Goal: Task Accomplishment & Management: Use online tool/utility

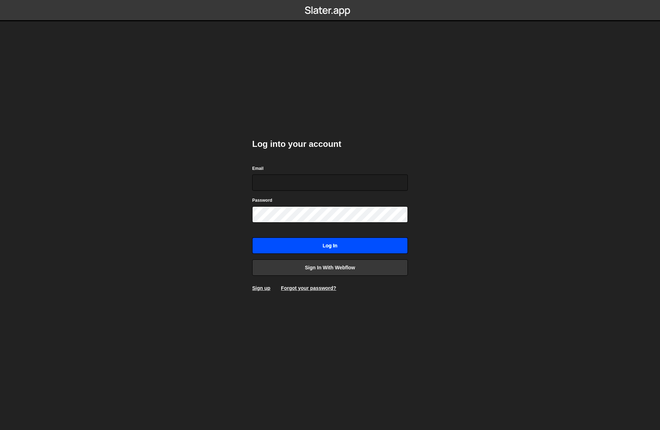
type input "damien@blnklabs.io"
click at [314, 243] on input "Log in" at bounding box center [330, 245] width 156 height 16
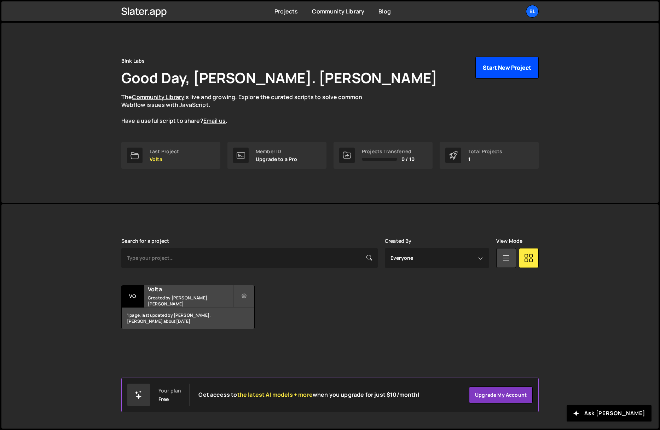
click at [504, 60] on button "Start New Project" at bounding box center [507, 68] width 63 height 22
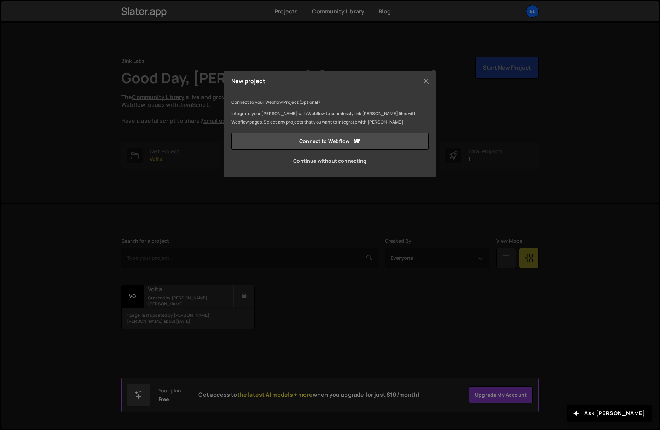
click at [359, 160] on link "Continue without connecting" at bounding box center [329, 160] width 197 height 17
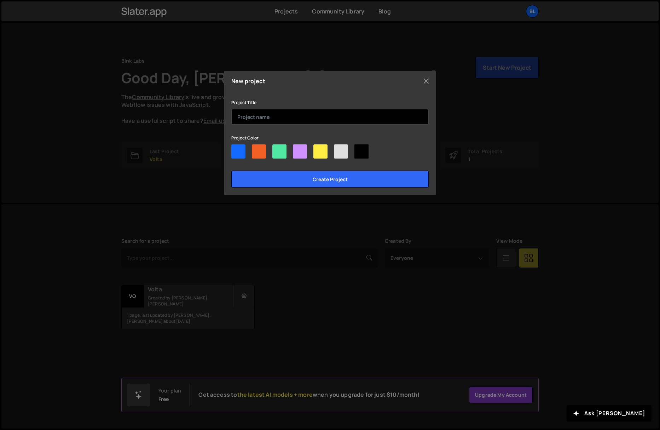
click at [250, 113] on input "text" at bounding box center [329, 117] width 197 height 16
type input "Clearticket"
click at [237, 152] on div at bounding box center [238, 151] width 14 height 14
click at [236, 149] on input"] "radio" at bounding box center [233, 146] width 5 height 5
radio input"] "true"
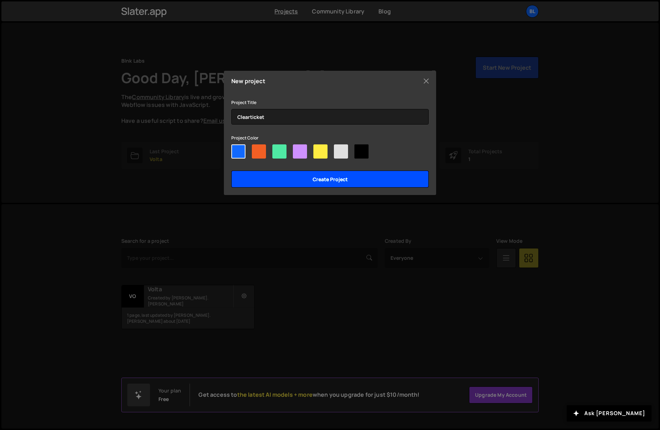
click at [274, 175] on input "Create project" at bounding box center [329, 179] width 197 height 17
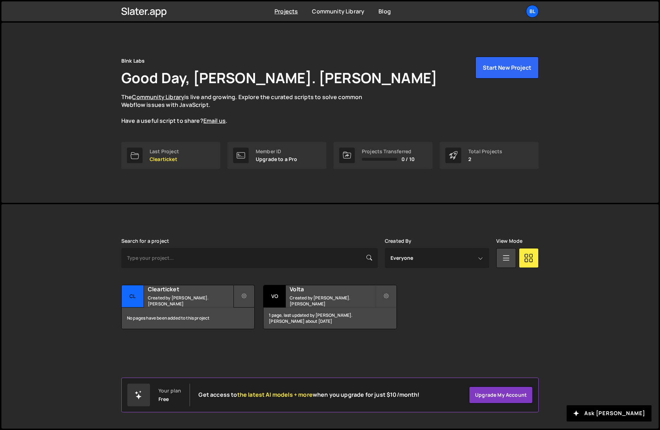
click at [241, 300] on button at bounding box center [244, 296] width 21 height 23
click at [244, 326] on link "Edit Project" at bounding box center [276, 324] width 84 height 11
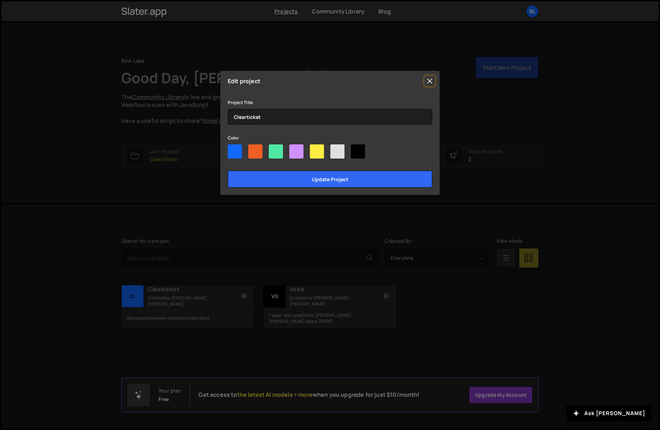
click at [430, 81] on button "Close" at bounding box center [430, 81] width 11 height 11
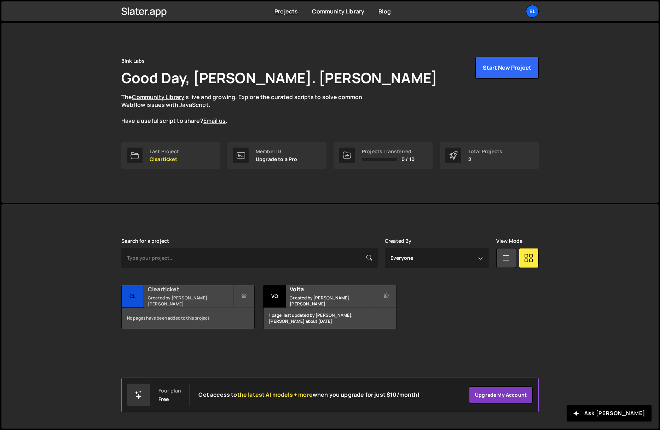
click at [140, 317] on div "No pages have been added to this project" at bounding box center [188, 317] width 133 height 21
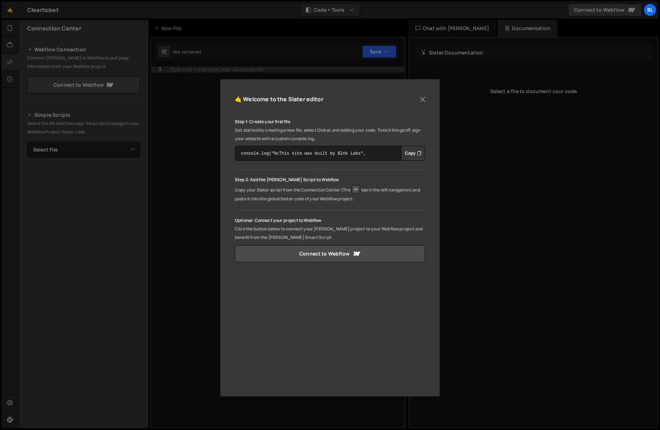
drag, startPoint x: 227, startPoint y: 178, endPoint x: 203, endPoint y: 196, distance: 29.3
click at [226, 179] on div "🤙 Welcome to the Slater editor Step 1: Create your first file Get started by cr…" at bounding box center [329, 237] width 219 height 317
click at [424, 99] on button "Close" at bounding box center [423, 99] width 11 height 11
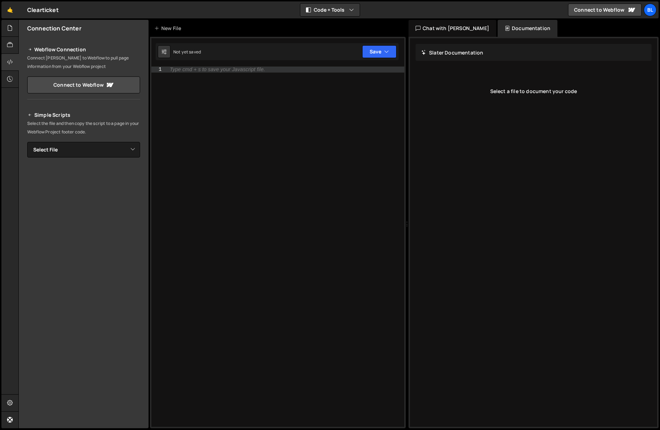
click at [497, 55] on div "Slater Documentation Edit Update with Slater AI Save Cancel" at bounding box center [534, 52] width 236 height 17
click at [453, 54] on h2 "Slater Documentation" at bounding box center [452, 52] width 62 height 7
click at [499, 31] on div "Documentation" at bounding box center [528, 28] width 60 height 17
click at [6, 30] on div at bounding box center [9, 28] width 17 height 17
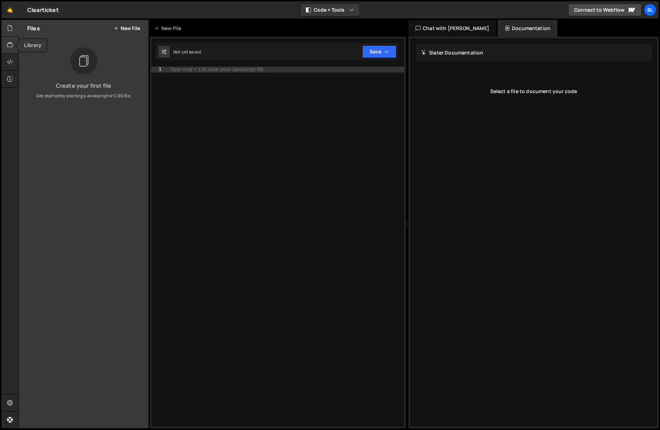
click at [7, 45] on icon at bounding box center [10, 45] width 6 height 8
click at [8, 61] on icon at bounding box center [10, 62] width 6 height 8
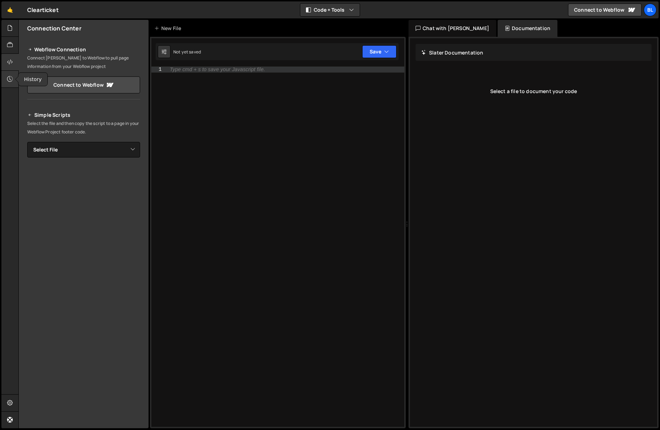
click at [10, 80] on icon at bounding box center [10, 79] width 6 height 8
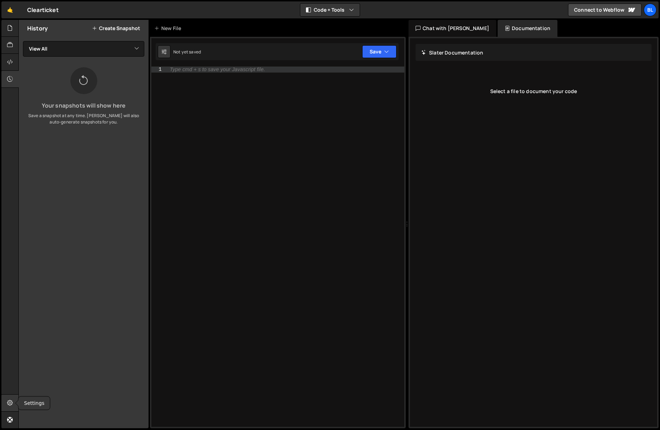
click at [10, 404] on icon at bounding box center [10, 403] width 6 height 8
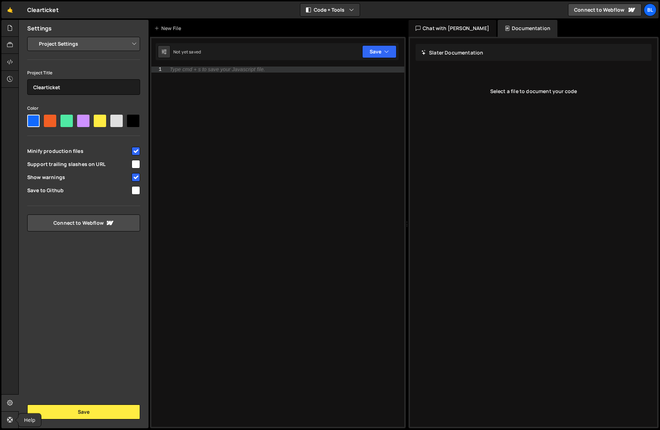
click at [9, 416] on icon at bounding box center [10, 420] width 6 height 8
click at [427, 31] on div "Chat with [PERSON_NAME]" at bounding box center [453, 28] width 88 height 17
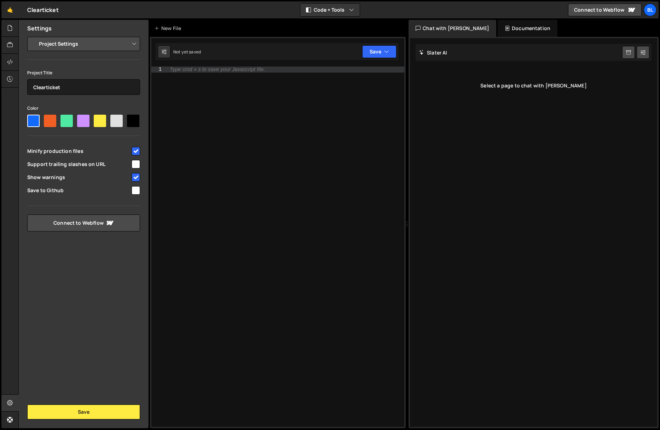
click at [432, 56] on div "Slater AI Start new chat" at bounding box center [534, 52] width 236 height 17
drag, startPoint x: 534, startPoint y: 84, endPoint x: 515, endPoint y: 63, distance: 28.4
click at [532, 82] on div "Select a page to chat with [PERSON_NAME]" at bounding box center [534, 85] width 236 height 28
click at [513, 54] on div "Slater AI Start new chat" at bounding box center [534, 52] width 236 height 17
drag, startPoint x: 511, startPoint y: 52, endPoint x: 622, endPoint y: 53, distance: 111.5
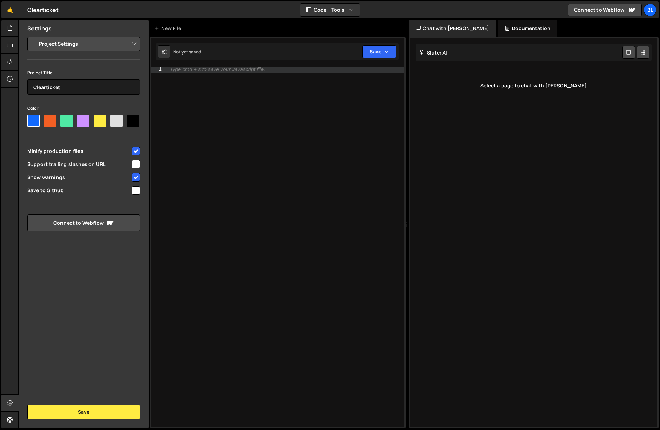
click at [512, 52] on div "Slater AI Start new chat" at bounding box center [534, 52] width 236 height 17
click at [642, 53] on icon at bounding box center [643, 52] width 5 height 7
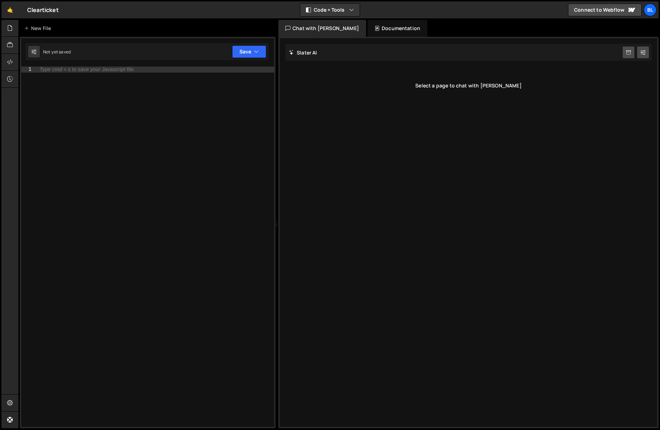
click at [305, 52] on h2 "Slater AI" at bounding box center [303, 52] width 28 height 7
click at [289, 54] on icon at bounding box center [291, 52] width 5 height 7
click at [292, 53] on icon at bounding box center [291, 52] width 5 height 7
drag, startPoint x: 292, startPoint y: 53, endPoint x: 319, endPoint y: 51, distance: 27.7
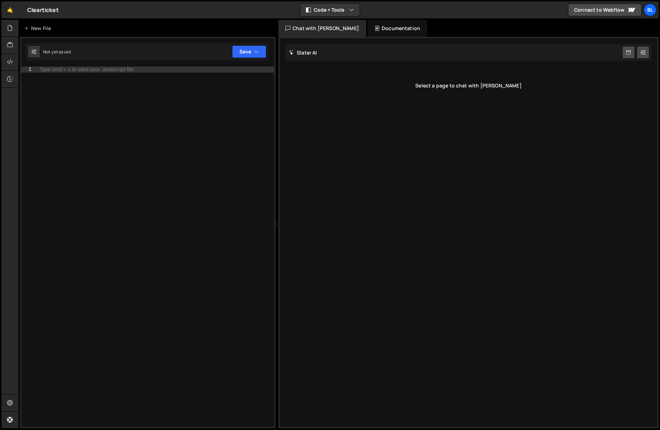
click at [294, 52] on h2 "Slater AI" at bounding box center [303, 52] width 28 height 7
drag, startPoint x: 319, startPoint y: 51, endPoint x: 333, endPoint y: 55, distance: 14.0
click at [320, 52] on div "Slater AI Start new chat" at bounding box center [469, 52] width 366 height 17
click at [316, 25] on div "Chat with [PERSON_NAME]" at bounding box center [322, 28] width 88 height 17
click at [382, 24] on div "Documentation" at bounding box center [398, 28] width 60 height 17
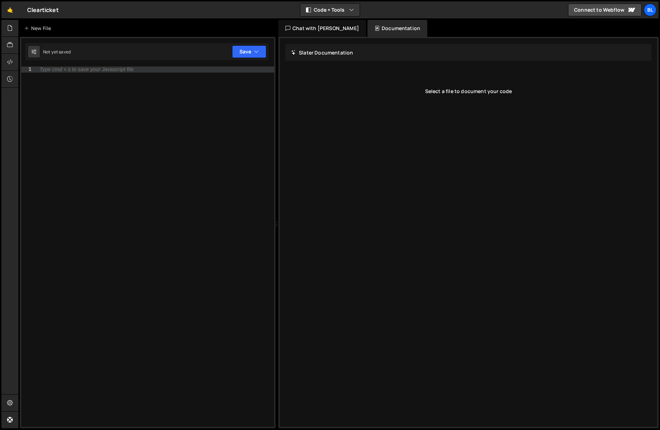
click at [350, 65] on div "Slater Documentation Edit Update with Slater AI Save Cancel Please hold. Genera…" at bounding box center [469, 232] width 378 height 388
click at [333, 51] on h2 "Slater Documentation" at bounding box center [322, 52] width 62 height 7
click at [34, 29] on div "New File" at bounding box center [39, 28] width 30 height 7
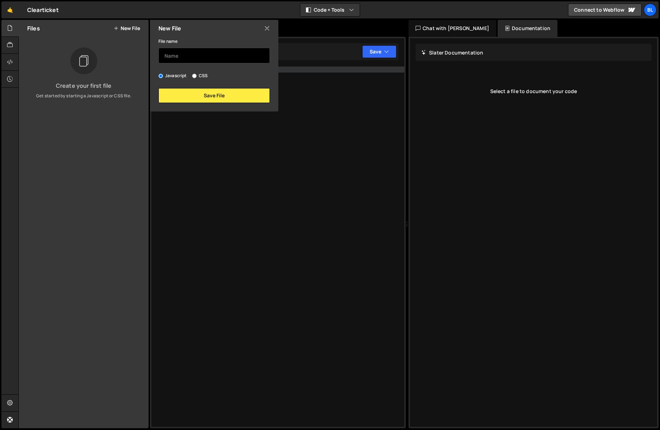
click at [194, 56] on input "text" at bounding box center [214, 56] width 111 height 16
click at [191, 75] on div "Javascript CSS" at bounding box center [214, 75] width 111 height 7
click at [196, 76] on input "CSS" at bounding box center [194, 76] width 5 height 5
radio input "true"
click at [182, 57] on input "text" at bounding box center [214, 56] width 111 height 16
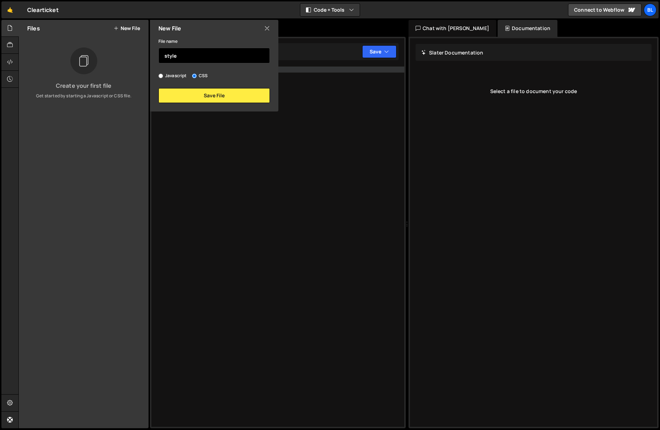
click at [172, 60] on input "style" at bounding box center [214, 56] width 111 height 16
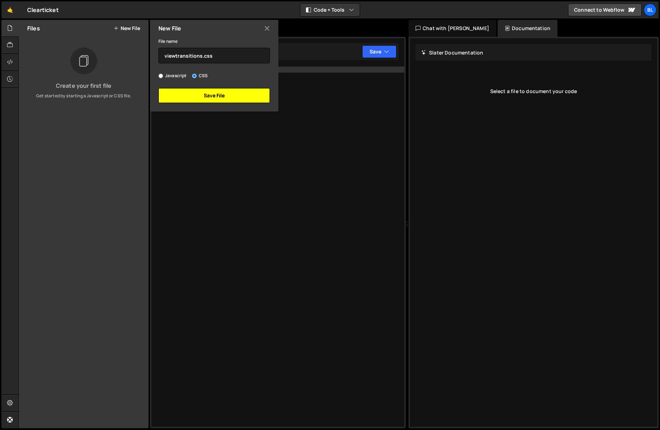
click at [194, 100] on button "Save File" at bounding box center [214, 95] width 111 height 15
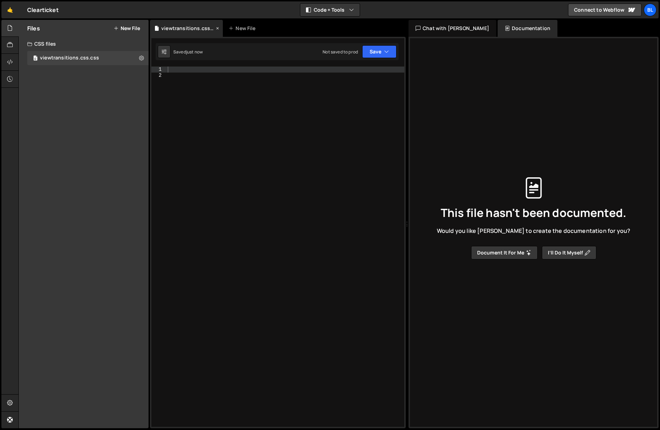
click at [208, 29] on div "viewtransitions.css.css" at bounding box center [187, 28] width 53 height 7
click at [171, 27] on div "viewtransitions.css.css" at bounding box center [187, 28] width 53 height 7
click at [142, 57] on icon at bounding box center [141, 57] width 5 height 7
click at [183, 77] on button "Edit File Settings" at bounding box center [184, 73] width 69 height 14
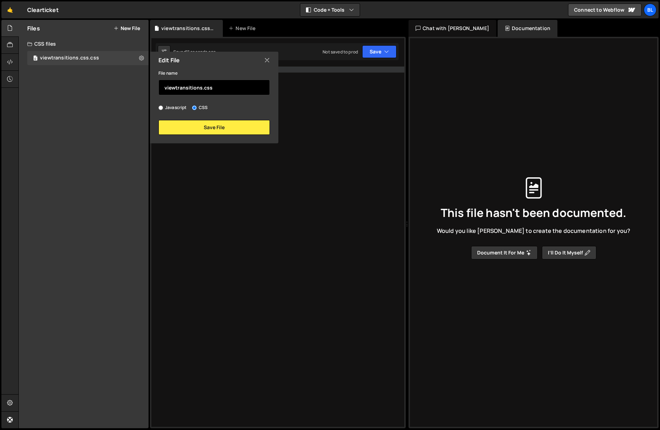
drag, startPoint x: 192, startPoint y: 85, endPoint x: 198, endPoint y: 87, distance: 7.0
click at [194, 86] on input "viewtransitions.css" at bounding box center [214, 88] width 111 height 16
click at [205, 87] on input "viewtransitions.css" at bounding box center [214, 88] width 111 height 16
click at [214, 87] on input "viewtransitions.css" at bounding box center [214, 88] width 111 height 16
type input "viewtransitions"
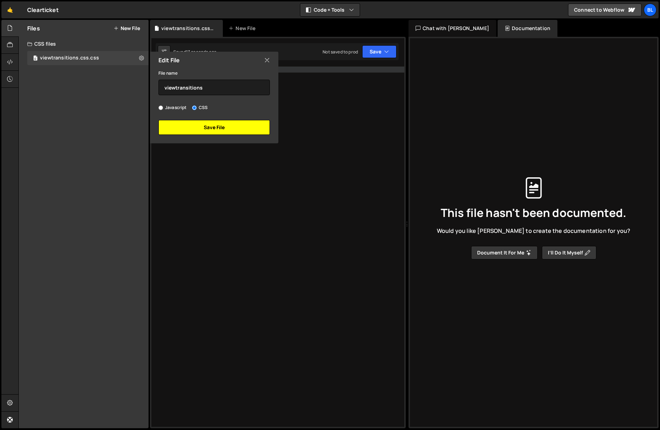
click at [205, 120] on button "Save File" at bounding box center [214, 127] width 111 height 15
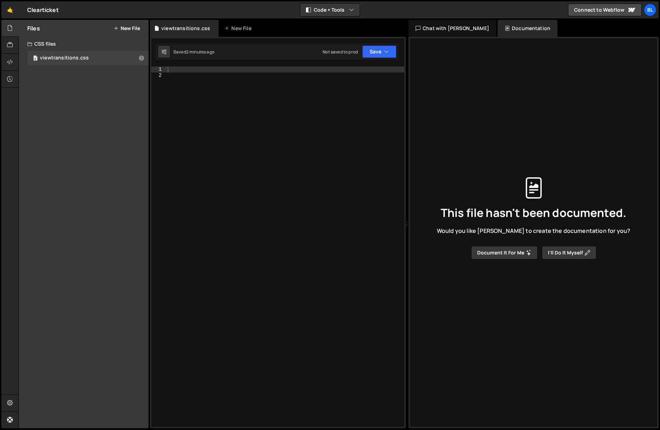
click at [49, 12] on div "Clearticket ⚠️ Code is being edited in another browser" at bounding box center [42, 10] width 31 height 8
click at [10, 397] on div at bounding box center [9, 403] width 17 height 17
select select "project"
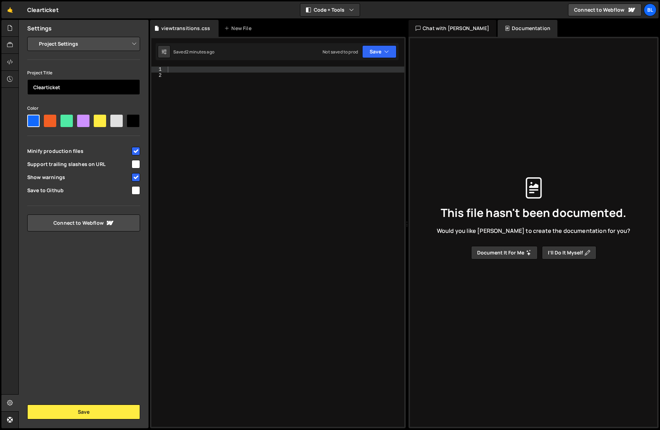
click at [61, 87] on input "Clearticket" at bounding box center [83, 87] width 113 height 16
type input "c"
type input "CoreNDX"
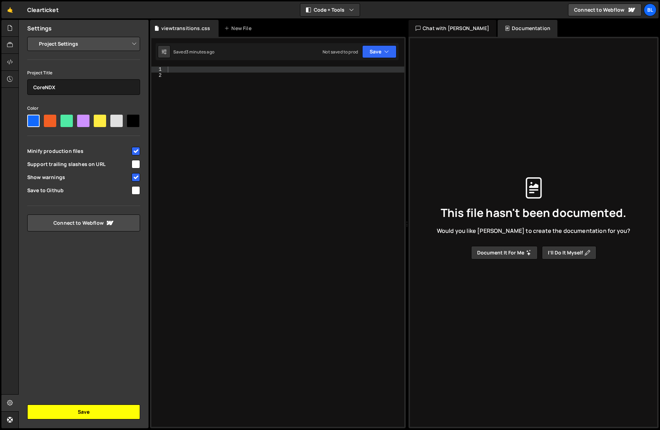
click at [95, 415] on button "Save" at bounding box center [83, 411] width 113 height 15
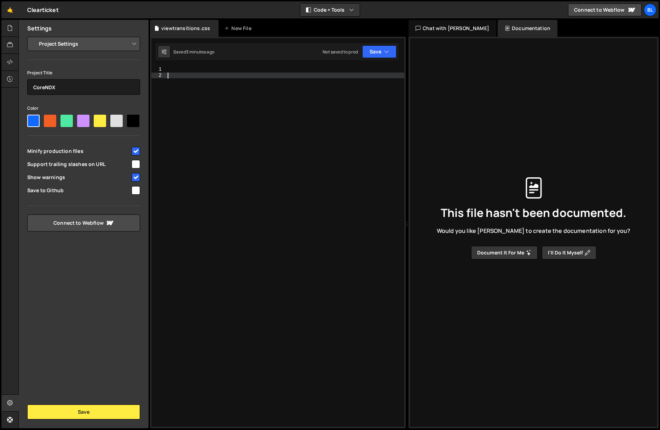
click at [280, 107] on div at bounding box center [285, 253] width 238 height 372
click at [254, 78] on div at bounding box center [285, 253] width 238 height 372
click at [247, 68] on div at bounding box center [285, 253] width 238 height 372
paste textarea "}"
type textarea "}"
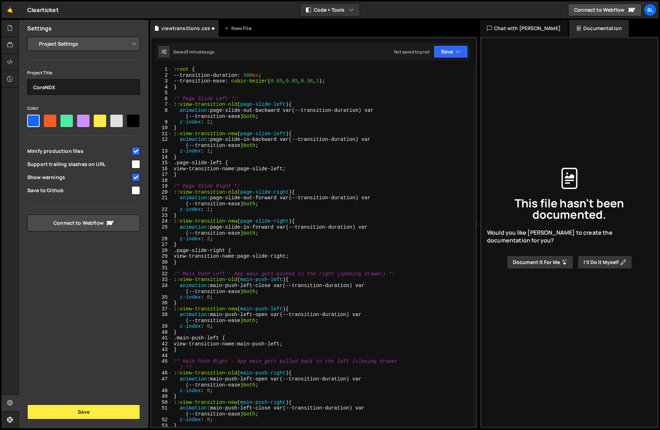
drag, startPoint x: 408, startPoint y: 180, endPoint x: 474, endPoint y: 178, distance: 66.9
click at [474, 178] on div "Files New File Create your first file Get started by starting a Javascript or C…" at bounding box center [339, 224] width 642 height 409
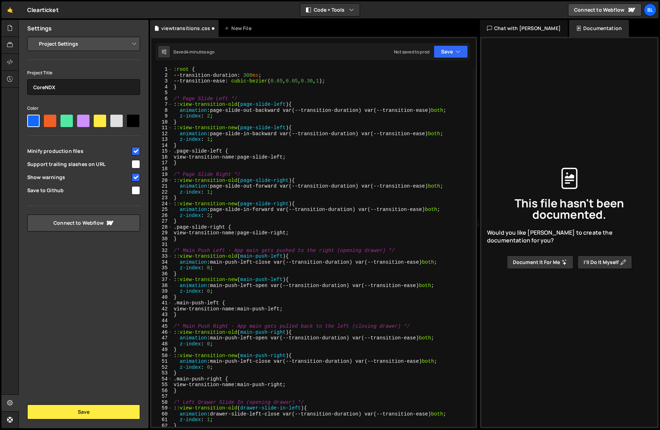
click at [555, 262] on button "Document it for me" at bounding box center [540, 261] width 67 height 13
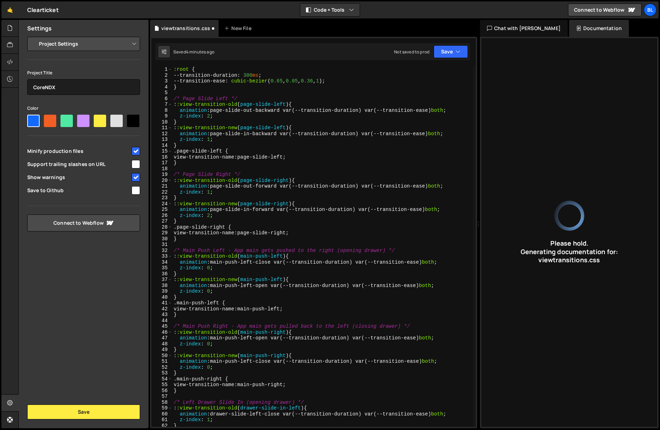
type input "CSS animations for sliding pages, drawers, and overlays with transitions and z-…"
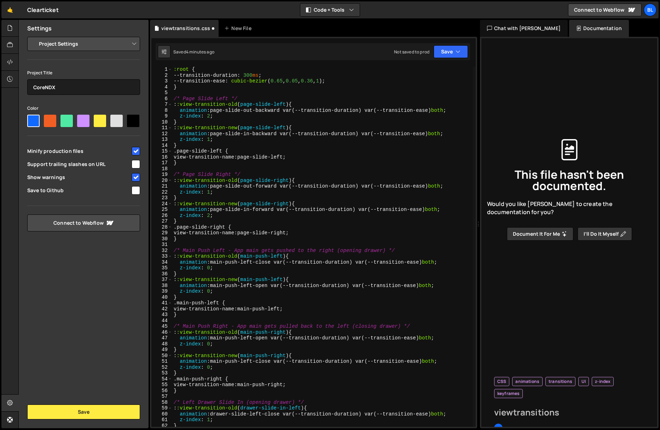
type input "viewtransitions"
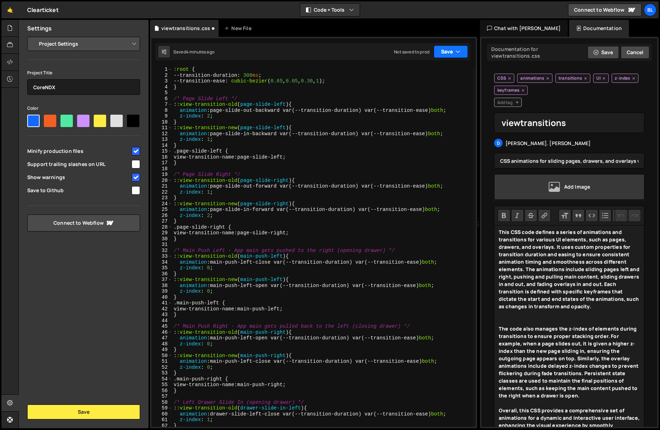
click at [438, 50] on button "Save" at bounding box center [451, 51] width 34 height 13
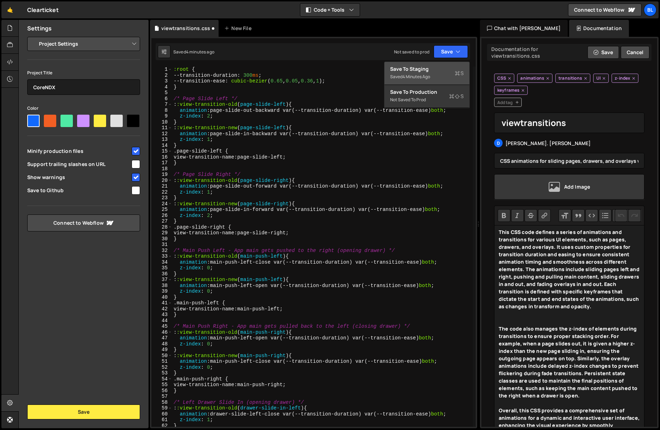
click at [430, 78] on div "4 minutes ago" at bounding box center [417, 77] width 28 height 6
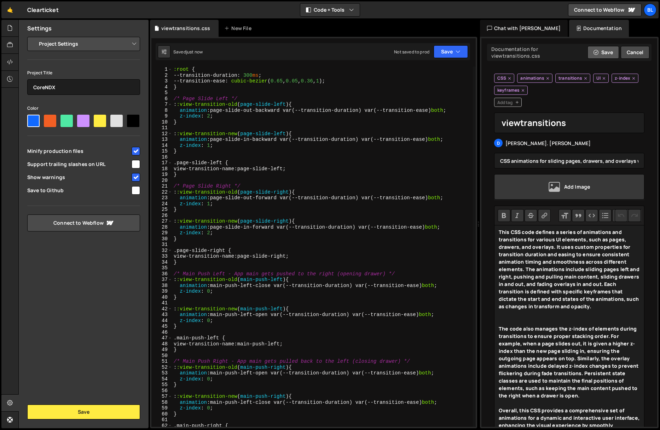
click at [602, 49] on button "Save" at bounding box center [603, 52] width 31 height 13
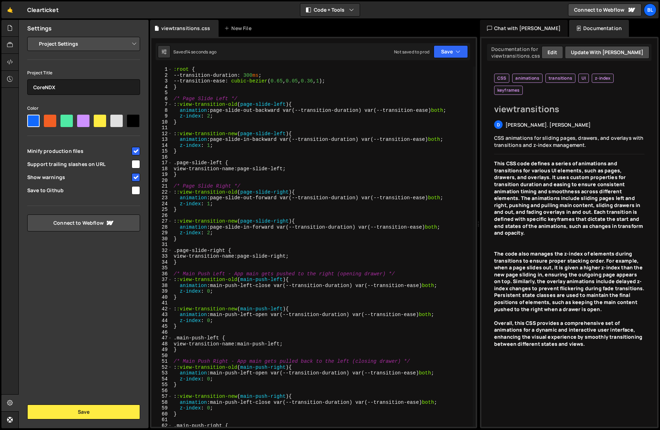
type textarea "animation: page-slide-out-backward var(--transition-duration) var(--transition-…"
click at [270, 112] on div ":root { --transition-duration : 300 ms ; --transition-ease : cubic-bezier ( 0.6…" at bounding box center [322, 253] width 301 height 372
click at [161, 53] on button at bounding box center [164, 51] width 13 height 13
select select "editor"
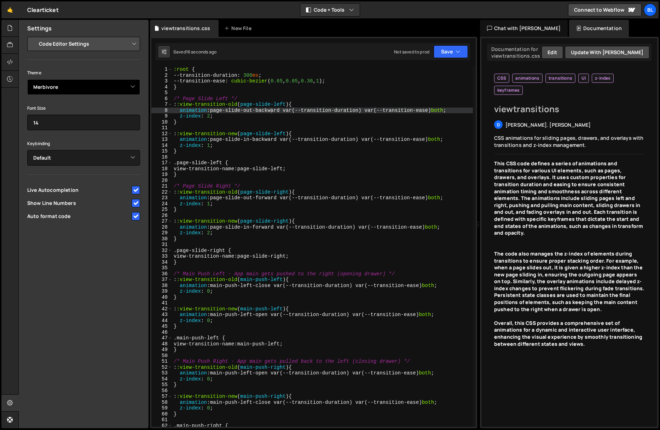
click at [69, 91] on select "Ambiance Chaos Clouds Midnight Dracula Cobalt Gruvbox Green on Black idle Finge…" at bounding box center [83, 87] width 113 height 16
click at [27, 79] on select "Ambiance Chaos Clouds Midnight Dracula Cobalt Gruvbox Green on Black idle Finge…" at bounding box center [83, 87] width 113 height 16
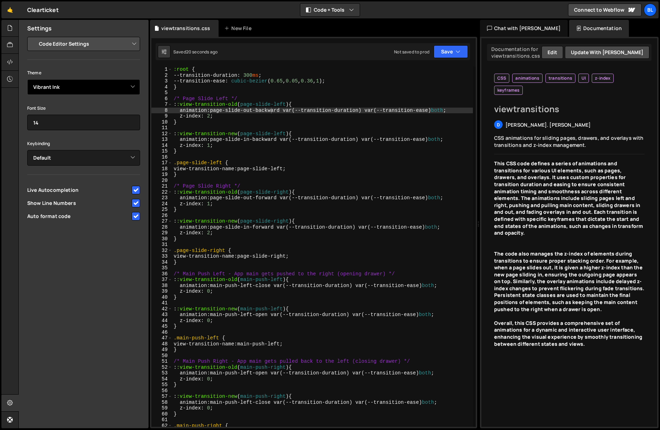
click at [62, 90] on select "Ambiance Chaos Clouds Midnight Dracula Cobalt Gruvbox Green on Black idle Finge…" at bounding box center [83, 87] width 113 height 16
click at [27, 79] on select "Ambiance Chaos Clouds Midnight Dracula Cobalt Gruvbox Green on Black idle Finge…" at bounding box center [83, 87] width 113 height 16
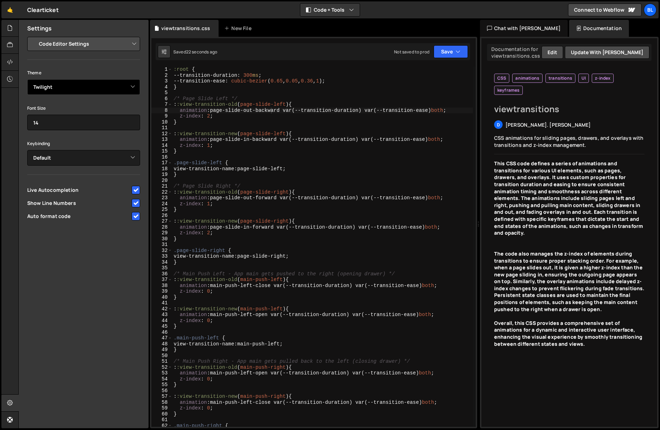
click at [63, 92] on select "Ambiance Chaos Clouds Midnight Dracula Cobalt Gruvbox Green on Black idle Finge…" at bounding box center [83, 87] width 113 height 16
click at [27, 79] on select "Ambiance Chaos Clouds Midnight Dracula Cobalt Gruvbox Green on Black idle Finge…" at bounding box center [83, 87] width 113 height 16
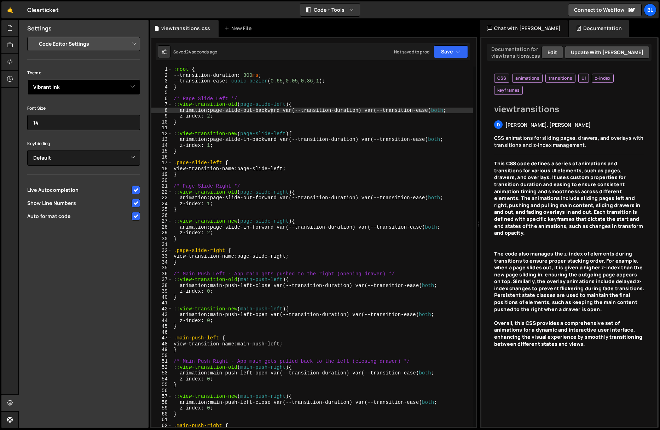
click at [66, 88] on select "Ambiance Chaos Clouds Midnight Dracula Cobalt Gruvbox Green on Black idle Finge…" at bounding box center [83, 87] width 113 height 16
click at [27, 79] on select "Ambiance Chaos Clouds Midnight Dracula Cobalt Gruvbox Green on Black idle Finge…" at bounding box center [83, 87] width 113 height 16
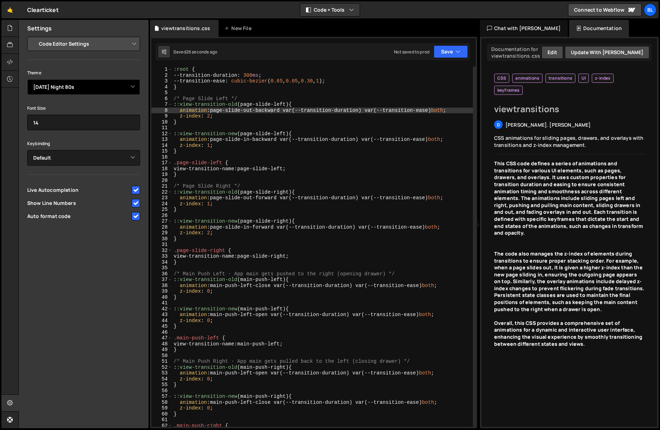
click at [58, 85] on select "Ambiance Chaos Clouds Midnight Dracula Cobalt Gruvbox Green on Black idle Finge…" at bounding box center [83, 87] width 113 height 16
click at [27, 79] on select "Ambiance Chaos Clouds Midnight Dracula Cobalt Gruvbox Green on Black idle Finge…" at bounding box center [83, 87] width 113 height 16
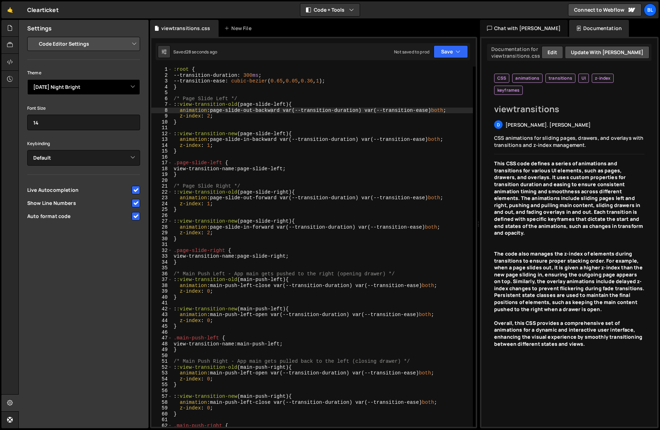
click at [56, 85] on select "Ambiance Chaos Clouds Midnight Dracula Cobalt Gruvbox Green on Black idle Finge…" at bounding box center [83, 87] width 113 height 16
click at [27, 79] on select "Ambiance Chaos Clouds Midnight Dracula Cobalt Gruvbox Green on Black idle Finge…" at bounding box center [83, 87] width 113 height 16
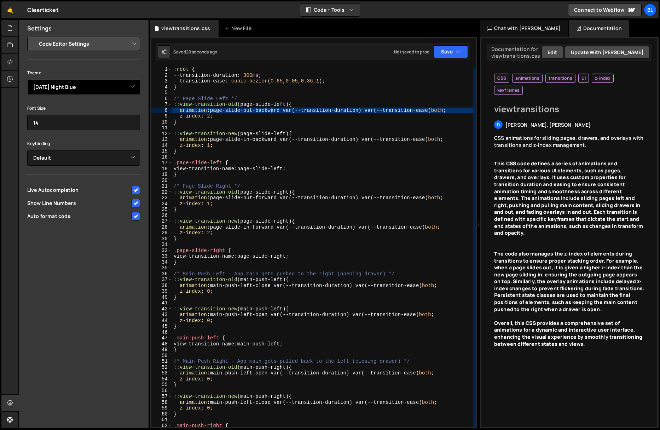
click at [56, 87] on select "Ambiance Chaos Clouds Midnight Dracula Cobalt Gruvbox Green on Black idle Finge…" at bounding box center [83, 87] width 113 height 16
click at [27, 79] on select "Ambiance Chaos Clouds Midnight Dracula Cobalt Gruvbox Green on Black idle Finge…" at bounding box center [83, 87] width 113 height 16
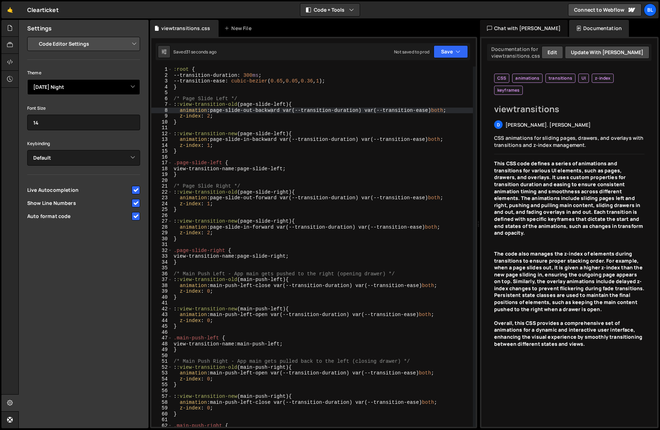
click at [55, 84] on select "Ambiance Chaos Clouds Midnight Dracula Cobalt Gruvbox Green on Black idle Finge…" at bounding box center [83, 87] width 113 height 16
click at [27, 79] on select "Ambiance Chaos Clouds Midnight Dracula Cobalt Gruvbox Green on Black idle Finge…" at bounding box center [83, 87] width 113 height 16
click at [54, 86] on select "Ambiance Chaos Clouds Midnight Dracula Cobalt Gruvbox Green on Black idle Finge…" at bounding box center [83, 87] width 113 height 16
click at [27, 79] on select "Ambiance Chaos Clouds Midnight Dracula Cobalt Gruvbox Green on Black idle Finge…" at bounding box center [83, 87] width 113 height 16
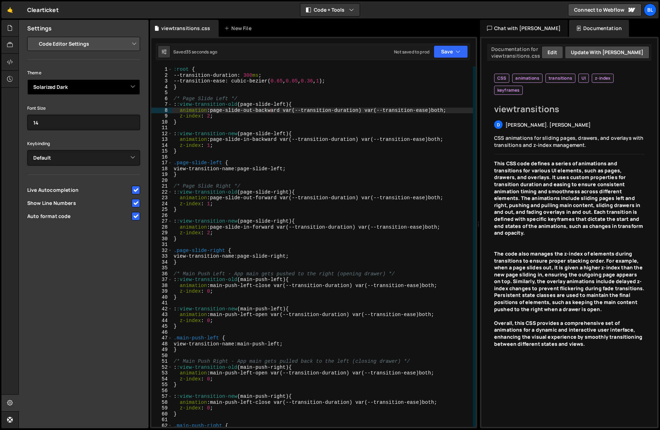
click at [53, 87] on select "Ambiance Chaos Clouds Midnight Dracula Cobalt Gruvbox Green on Black idle Finge…" at bounding box center [83, 87] width 113 height 16
click at [27, 79] on select "Ambiance Chaos Clouds Midnight Dracula Cobalt Gruvbox Green on Black idle Finge…" at bounding box center [83, 87] width 113 height 16
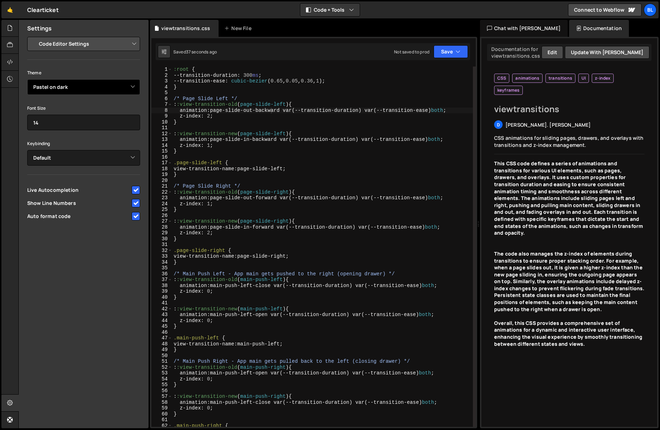
click at [53, 89] on select "Ambiance Chaos Clouds Midnight Dracula Cobalt Gruvbox Green on Black idle Finge…" at bounding box center [83, 87] width 113 height 16
click at [27, 79] on select "Ambiance Chaos Clouds Midnight Dracula Cobalt Gruvbox Green on Black idle Finge…" at bounding box center [83, 87] width 113 height 16
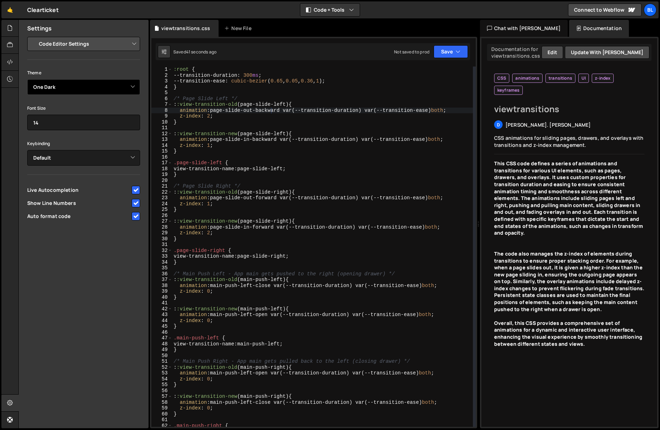
click at [52, 90] on select "Ambiance Chaos Clouds Midnight Dracula Cobalt Gruvbox Green on Black idle Finge…" at bounding box center [83, 87] width 113 height 16
click at [27, 79] on select "Ambiance Chaos Clouds Midnight Dracula Cobalt Gruvbox Green on Black idle Finge…" at bounding box center [83, 87] width 113 height 16
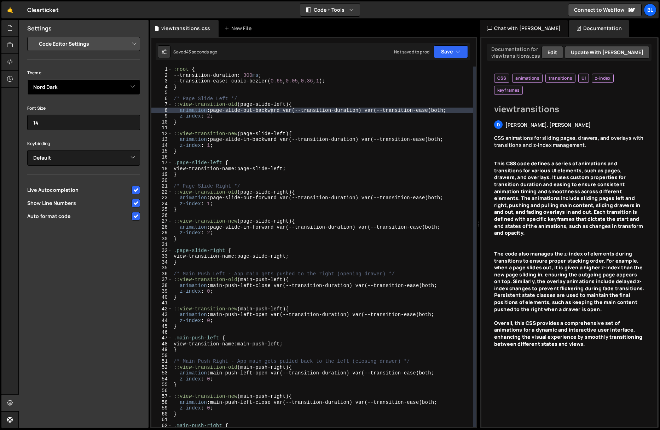
click at [52, 82] on select "Ambiance Chaos Clouds Midnight Dracula Cobalt Gruvbox Green on Black idle Finge…" at bounding box center [83, 87] width 113 height 16
click at [27, 79] on select "Ambiance Chaos Clouds Midnight Dracula Cobalt Gruvbox Green on Black idle Finge…" at bounding box center [83, 87] width 113 height 16
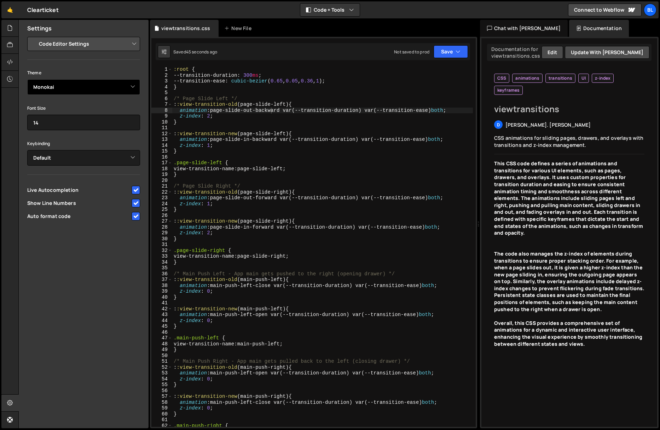
click at [52, 84] on select "Ambiance Chaos Clouds Midnight Dracula Cobalt Gruvbox Green on Black idle Finge…" at bounding box center [83, 87] width 113 height 16
click at [27, 79] on select "Ambiance Chaos Clouds Midnight Dracula Cobalt Gruvbox Green on Black idle Finge…" at bounding box center [83, 87] width 113 height 16
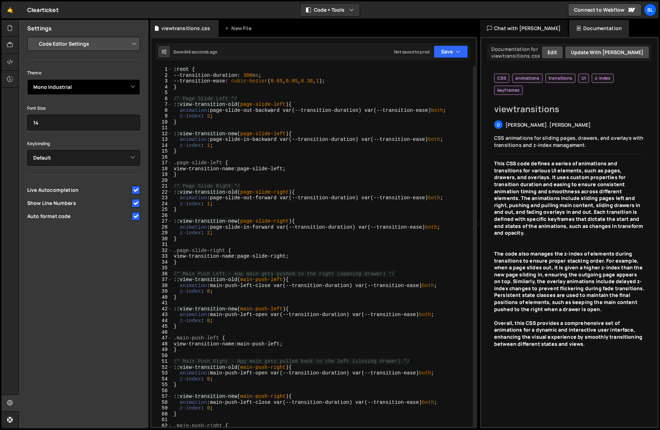
click at [52, 87] on select "Ambiance Chaos Clouds Midnight Dracula Cobalt Gruvbox Green on Black idle Finge…" at bounding box center [83, 87] width 113 height 16
click at [27, 79] on select "Ambiance Chaos Clouds Midnight Dracula Cobalt Gruvbox Green on Black idle Finge…" at bounding box center [83, 87] width 113 height 16
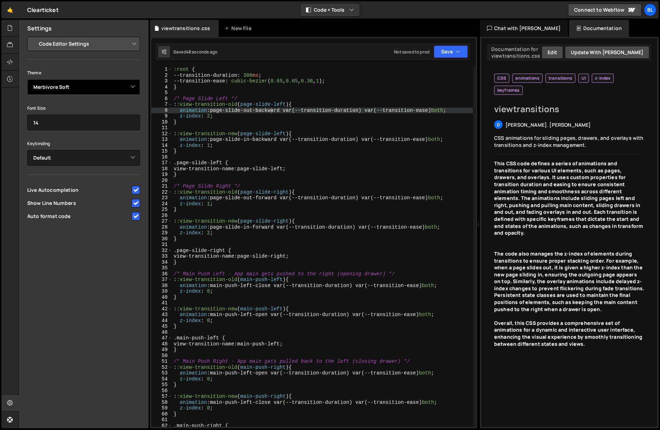
click at [51, 88] on select "Ambiance Chaos Clouds Midnight Dracula Cobalt Gruvbox Green on Black idle Finge…" at bounding box center [83, 87] width 113 height 16
click at [27, 79] on select "Ambiance Chaos Clouds Midnight Dracula Cobalt Gruvbox Green on Black idle Finge…" at bounding box center [83, 87] width 113 height 16
click at [52, 88] on select "Ambiance Chaos Clouds Midnight Dracula Cobalt Gruvbox Green on Black idle Finge…" at bounding box center [83, 87] width 113 height 16
click at [27, 79] on select "Ambiance Chaos Clouds Midnight Dracula Cobalt Gruvbox Green on Black idle Finge…" at bounding box center [83, 87] width 113 height 16
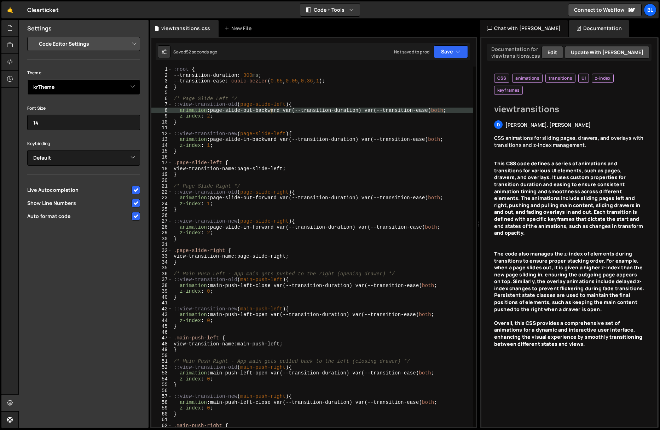
click at [51, 90] on select "Ambiance Chaos Clouds Midnight Dracula Cobalt Gruvbox Green on Black idle Finge…" at bounding box center [83, 87] width 113 height 16
click at [27, 79] on select "Ambiance Chaos Clouds Midnight Dracula Cobalt Gruvbox Green on Black idle Finge…" at bounding box center [83, 87] width 113 height 16
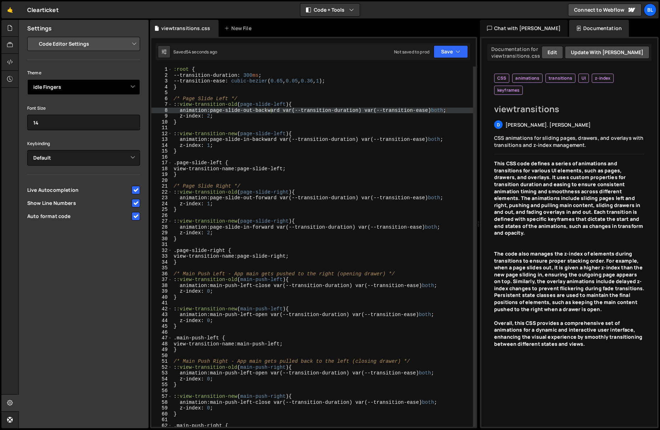
click at [51, 87] on select "Ambiance Chaos Clouds Midnight Dracula Cobalt Gruvbox Green on Black idle Finge…" at bounding box center [83, 87] width 113 height 16
click at [27, 79] on select "Ambiance Chaos Clouds Midnight Dracula Cobalt Gruvbox Green on Black idle Finge…" at bounding box center [83, 87] width 113 height 16
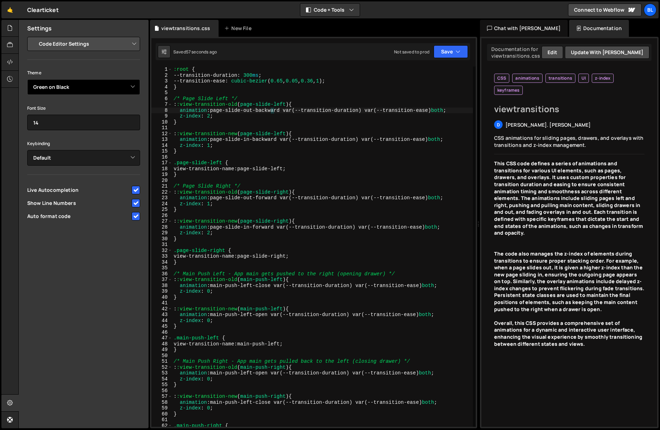
click at [51, 85] on select "Ambiance Chaos Clouds Midnight Dracula Cobalt Gruvbox Green on Black idle Finge…" at bounding box center [83, 87] width 113 height 16
click at [27, 79] on select "Ambiance Chaos Clouds Midnight Dracula Cobalt Gruvbox Green on Black idle Finge…" at bounding box center [83, 87] width 113 height 16
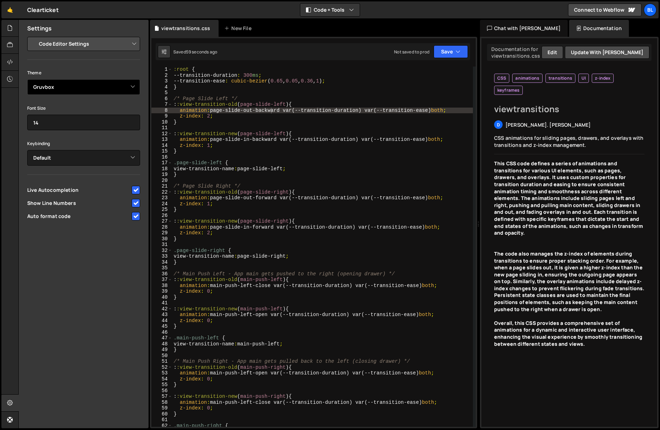
click at [52, 86] on select "Ambiance Chaos Clouds Midnight Dracula Cobalt Gruvbox Green on Black idle Finge…" at bounding box center [83, 87] width 113 height 16
select select "ace/theme/cobalt"
click at [27, 79] on select "Ambiance Chaos Clouds Midnight Dracula Cobalt Gruvbox Green on Black idle Finge…" at bounding box center [83, 87] width 113 height 16
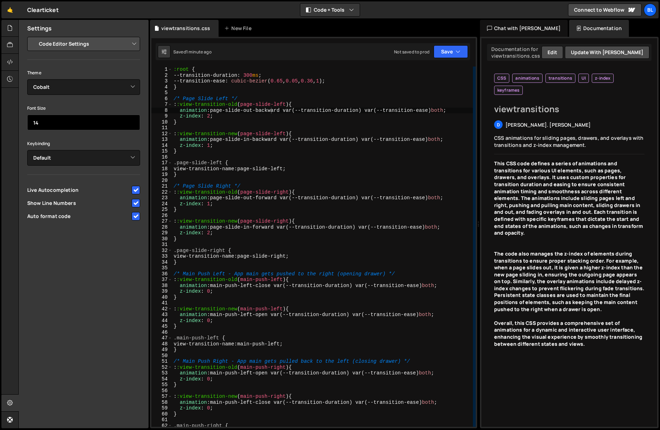
click at [71, 125] on input "14" at bounding box center [83, 123] width 113 height 16
click at [129, 121] on input "15" at bounding box center [83, 123] width 113 height 16
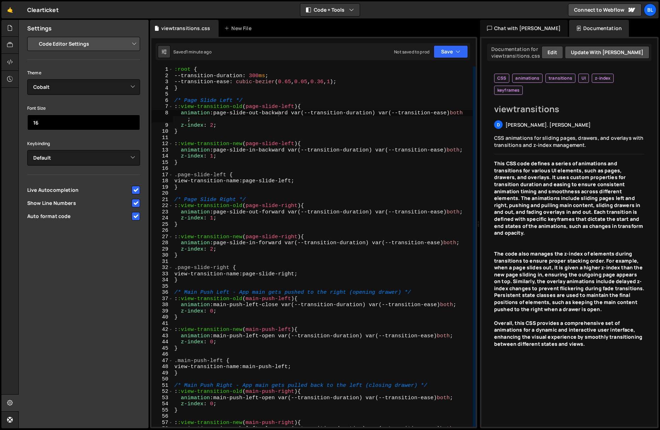
click at [129, 121] on input "16" at bounding box center [83, 123] width 113 height 16
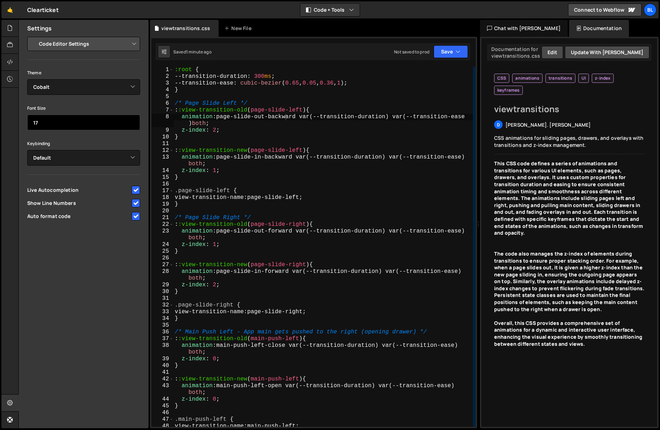
click at [129, 121] on input "17" at bounding box center [83, 123] width 113 height 16
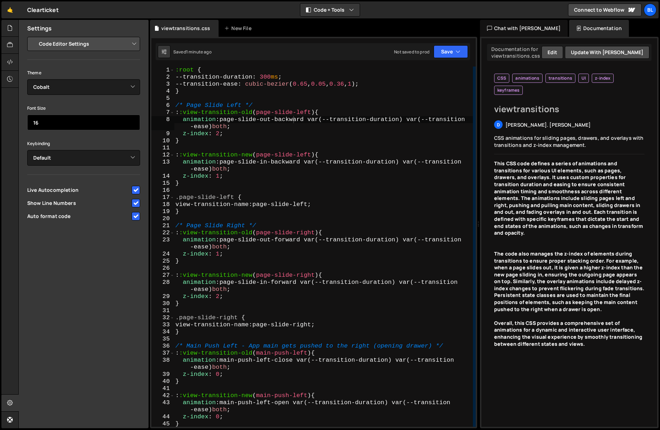
click at [132, 124] on input "16" at bounding box center [83, 123] width 113 height 16
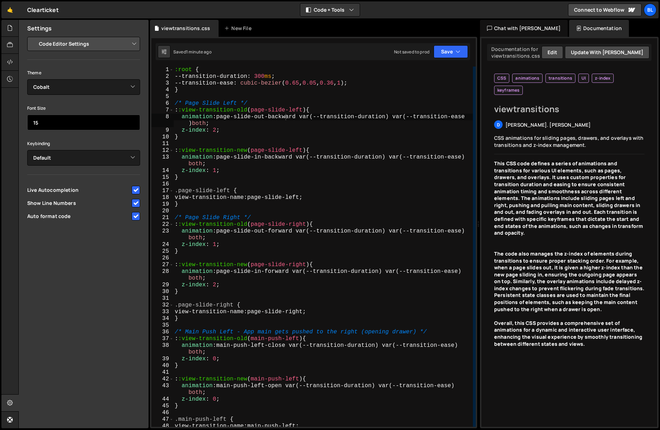
click at [132, 123] on input "15" at bounding box center [83, 123] width 113 height 16
type input "14"
click at [132, 123] on input "14" at bounding box center [83, 123] width 113 height 16
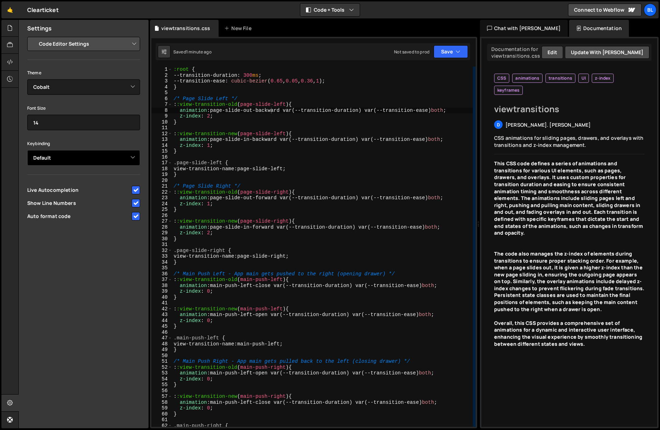
click at [78, 162] on select "Default Vim Emacs Sublime VSCode" at bounding box center [83, 158] width 113 height 16
click at [450, 51] on button "Save" at bounding box center [451, 51] width 34 height 13
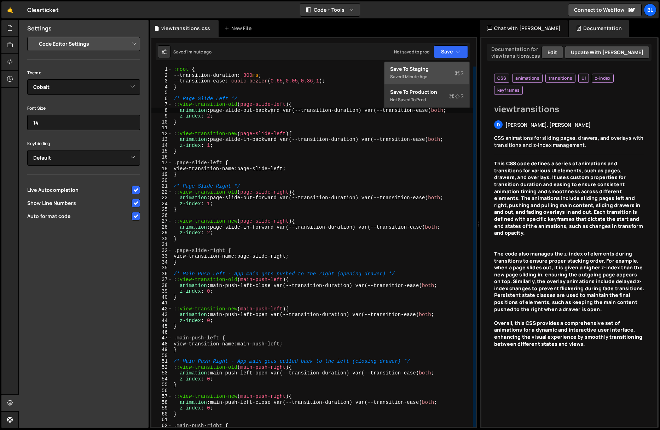
click at [420, 73] on div "Saved 1 minute ago" at bounding box center [427, 77] width 74 height 8
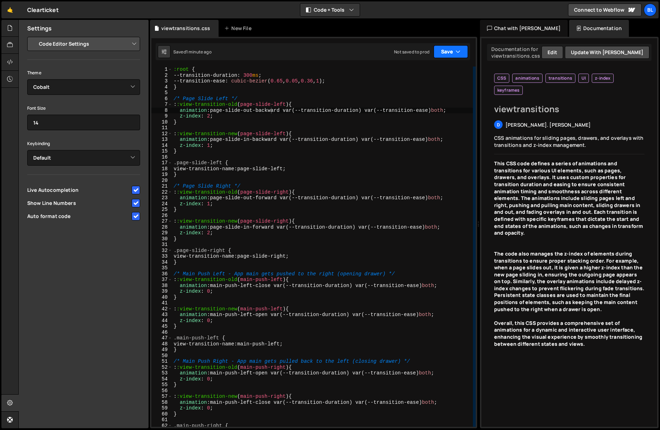
click at [447, 56] on button "Save" at bounding box center [451, 51] width 34 height 13
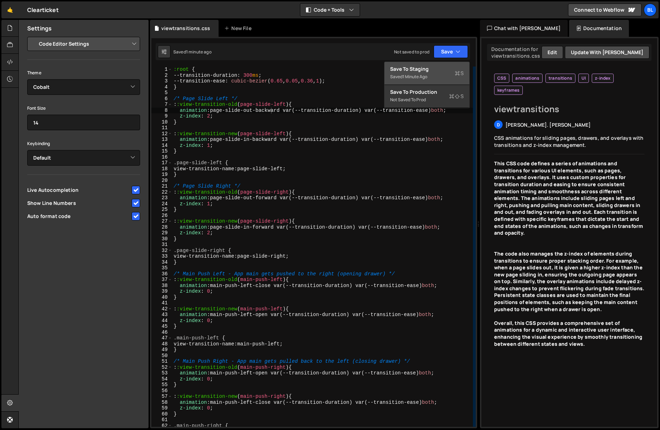
click at [432, 72] on div "Save to Staging S" at bounding box center [427, 68] width 74 height 7
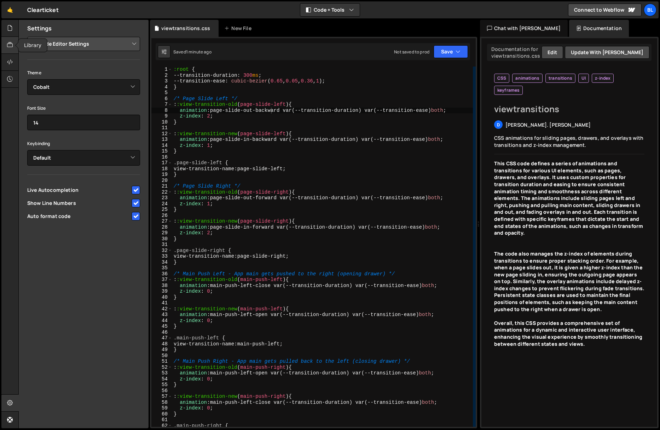
click at [9, 45] on icon at bounding box center [10, 45] width 6 height 8
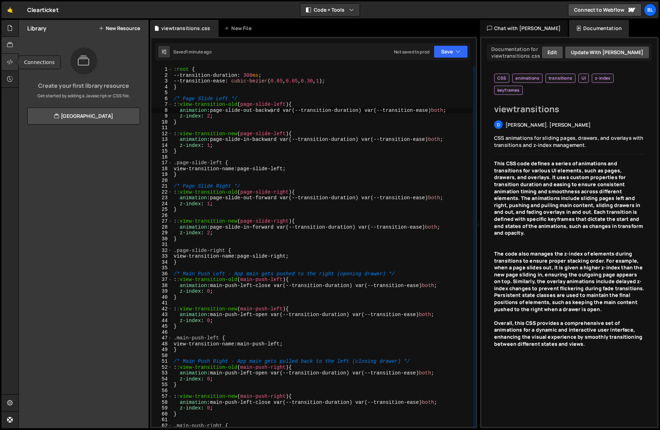
click at [9, 61] on icon at bounding box center [10, 62] width 6 height 8
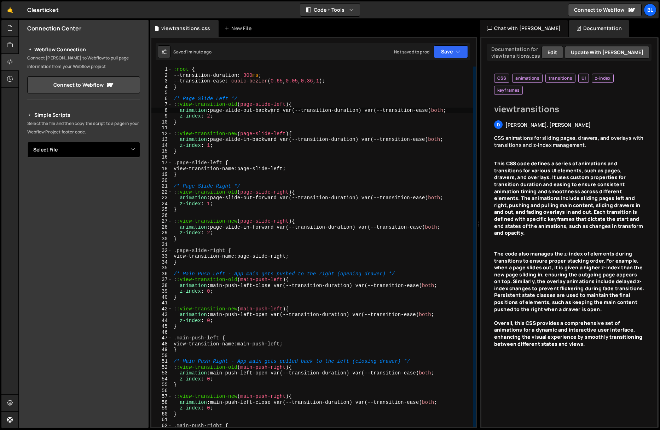
click at [77, 144] on select "Select File viewtransitions.css.css" at bounding box center [83, 150] width 113 height 16
click at [80, 152] on select "Select File viewtransitions.css.css" at bounding box center [83, 150] width 113 height 16
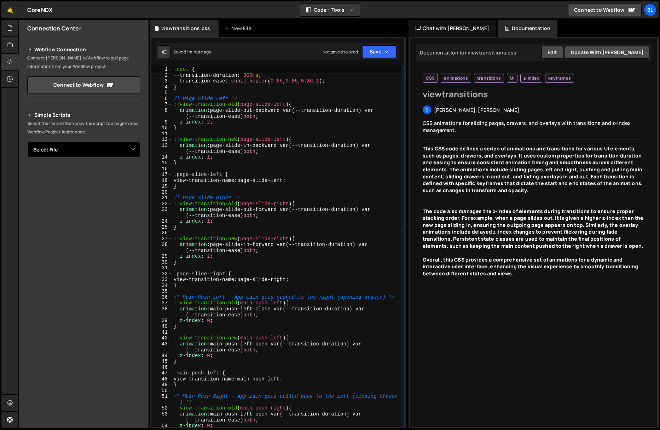
click at [56, 150] on select "Select File viewtransitions.css" at bounding box center [83, 150] width 113 height 16
select select "46097"
click at [27, 142] on select "Select File viewtransitions.css" at bounding box center [83, 150] width 113 height 16
click at [116, 176] on button "Copy" at bounding box center [118, 173] width 24 height 15
click at [11, 81] on icon at bounding box center [10, 79] width 6 height 8
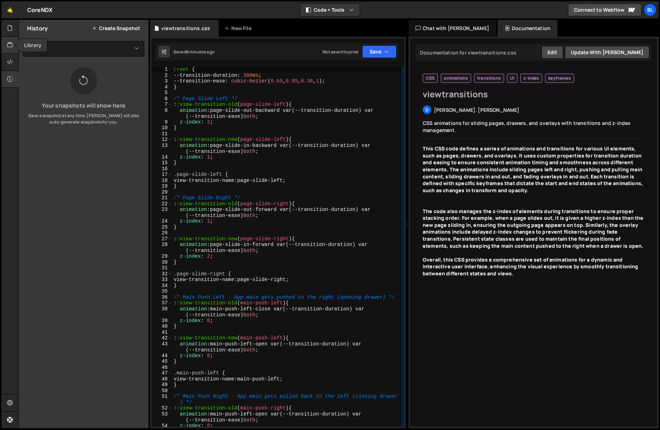
click at [7, 41] on icon at bounding box center [10, 45] width 6 height 8
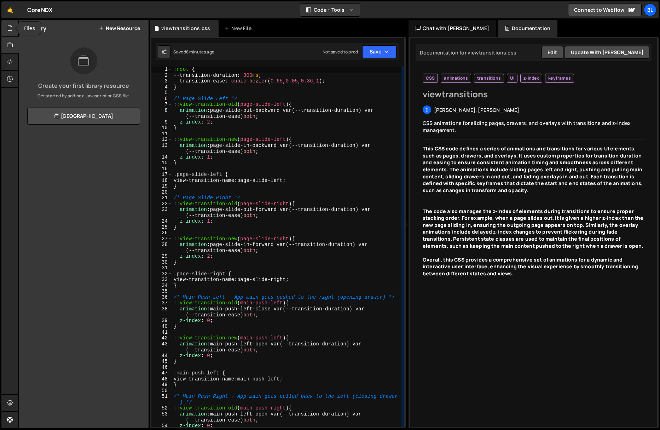
click at [9, 31] on icon at bounding box center [10, 28] width 6 height 8
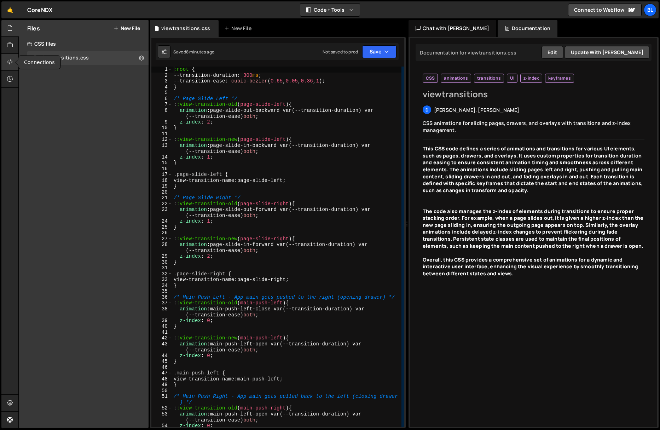
click at [10, 66] on icon at bounding box center [10, 62] width 6 height 8
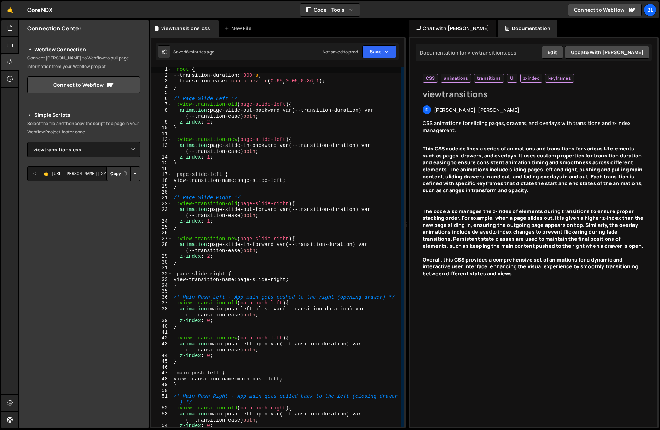
click at [135, 173] on button "Button group with nested dropdown" at bounding box center [135, 173] width 10 height 15
click at [135, 171] on button "Button group with nested dropdown" at bounding box center [135, 173] width 10 height 15
click at [14, 405] on div at bounding box center [9, 403] width 17 height 17
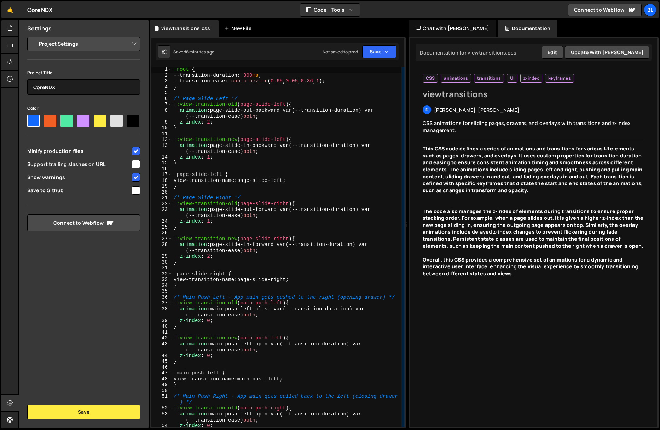
click at [250, 23] on div "New File" at bounding box center [241, 28] width 42 height 17
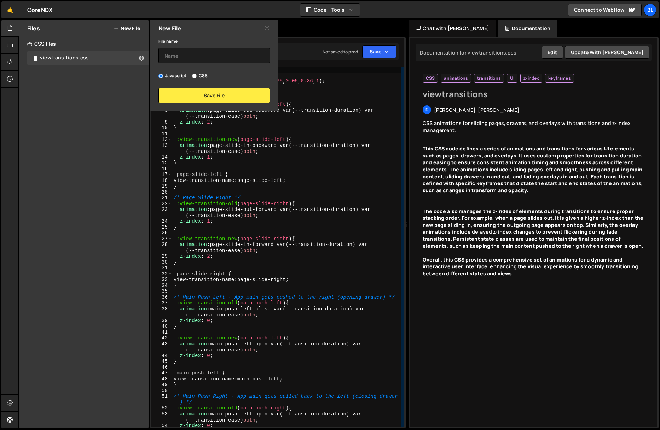
click at [270, 29] on icon at bounding box center [267, 28] width 6 height 8
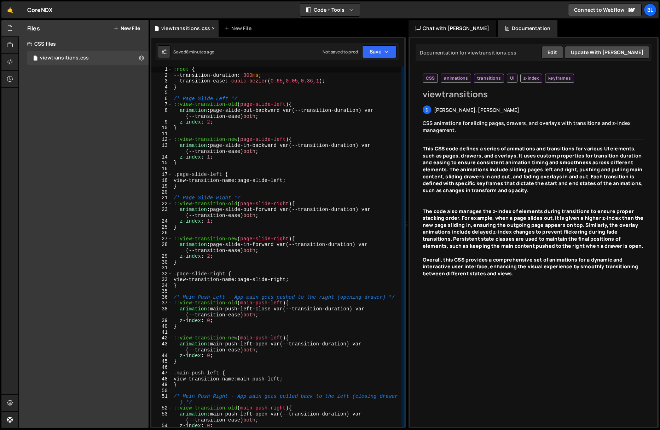
click at [183, 30] on div "viewtransitions.css" at bounding box center [185, 28] width 49 height 7
drag, startPoint x: 183, startPoint y: 30, endPoint x: 175, endPoint y: 35, distance: 9.0
click at [183, 30] on div "viewtransitions.css" at bounding box center [185, 28] width 49 height 7
click at [140, 57] on icon at bounding box center [141, 57] width 5 height 7
click at [301, 49] on div "Saved 8 minutes ago Not saved to prod Upgrade to Edit Save Save to Staging S Sa…" at bounding box center [277, 51] width 243 height 17
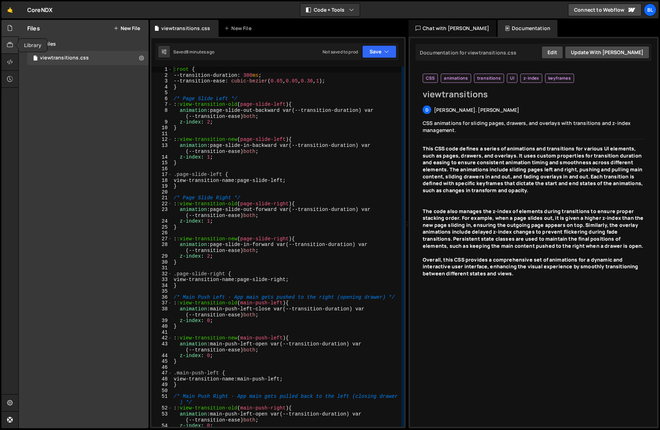
click at [11, 46] on icon at bounding box center [10, 45] width 6 height 8
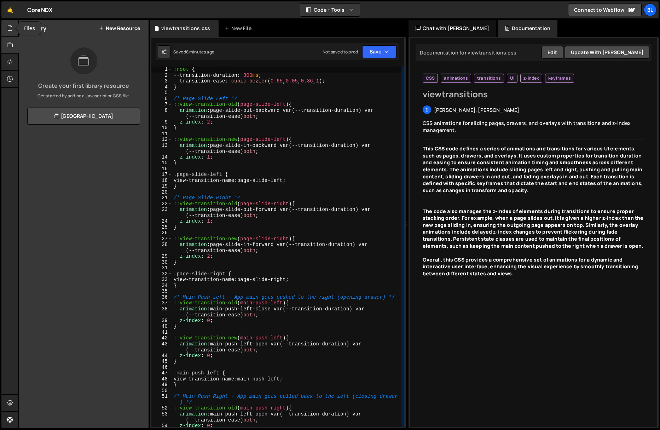
click at [10, 30] on icon at bounding box center [10, 28] width 6 height 8
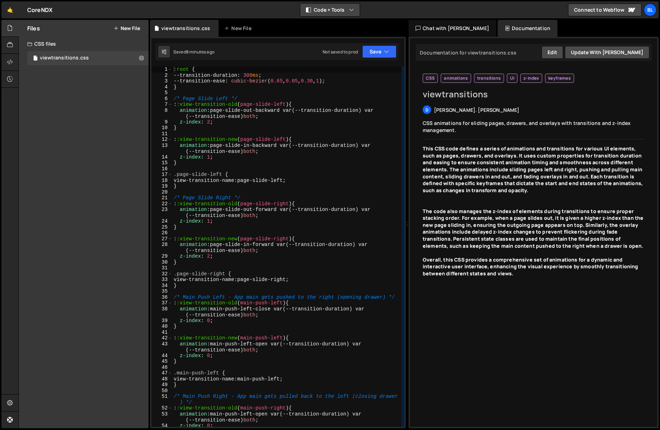
click at [346, 12] on button "Code + Tools" at bounding box center [329, 10] width 59 height 13
click at [353, 12] on icon "button" at bounding box center [351, 9] width 5 height 7
type textarea "animation: page-slide-out-backward var(--transition-duration) var(--transition-…"
click at [217, 112] on div ":root { --transition-duration : 300 ms ; --transition-ease : cubic-bezier ( 0.6…" at bounding box center [286, 253] width 229 height 372
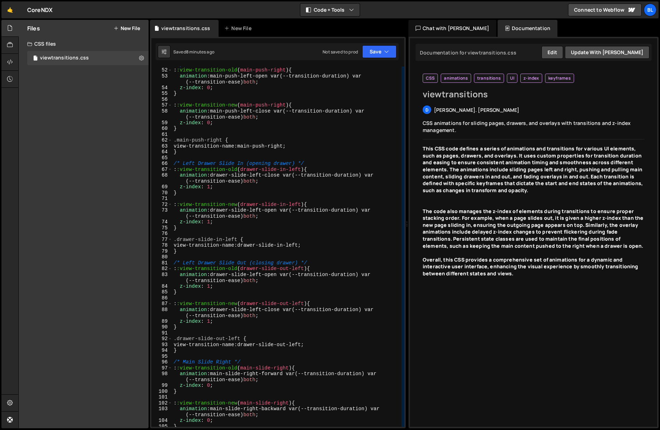
scroll to position [152, 0]
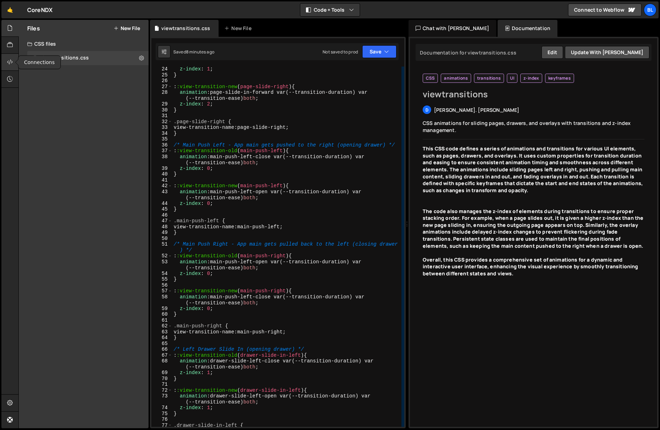
click at [10, 65] on icon at bounding box center [10, 62] width 6 height 8
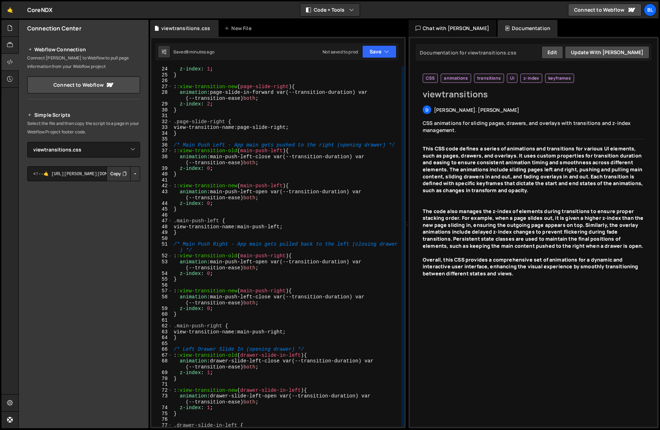
click at [119, 174] on button "Copy" at bounding box center [118, 173] width 24 height 15
click at [10, 12] on link "🤙" at bounding box center [9, 9] width 17 height 17
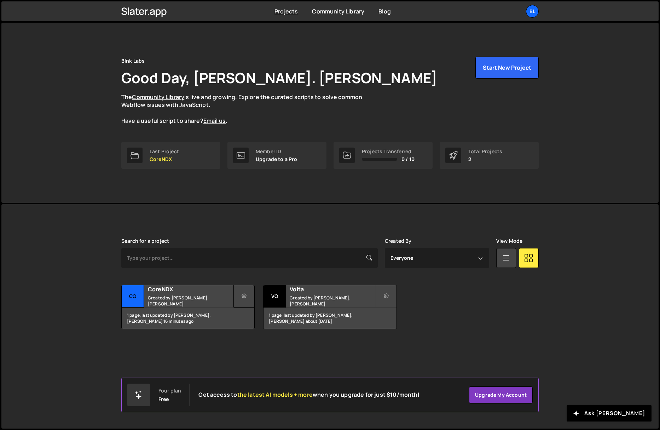
click at [249, 290] on button at bounding box center [244, 296] width 21 height 23
click at [341, 10] on link "Community Library" at bounding box center [338, 11] width 52 height 8
click at [536, 13] on div "Bl" at bounding box center [532, 11] width 13 height 13
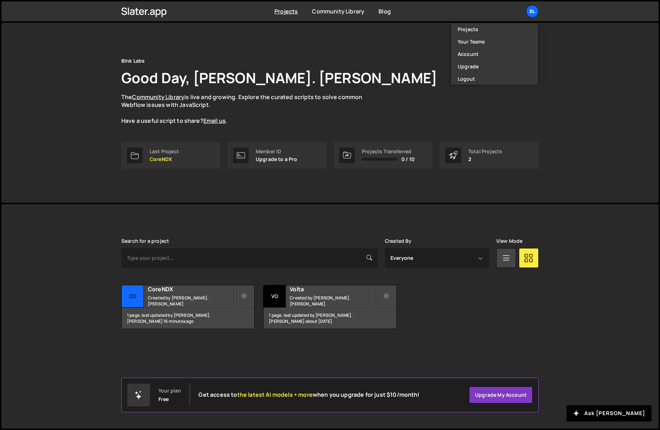
click at [452, 131] on div "Blnk Labs Good Day, Damien St. John The Community Library is live and growing. …" at bounding box center [330, 99] width 418 height 85
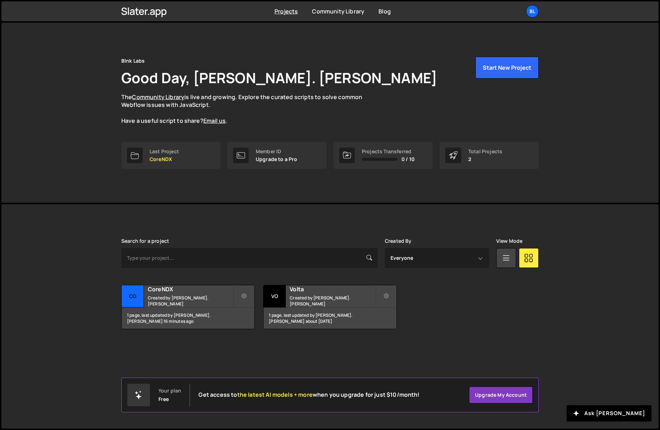
click at [385, 156] on div "0 / 10" at bounding box center [388, 159] width 53 height 6
click at [206, 297] on div "CoreNDX Created by Damien St. John" at bounding box center [188, 296] width 133 height 22
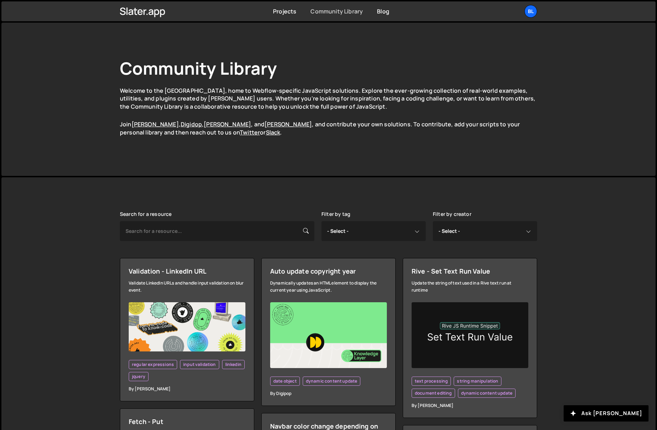
click at [347, 13] on link "Community Library" at bounding box center [337, 11] width 52 height 8
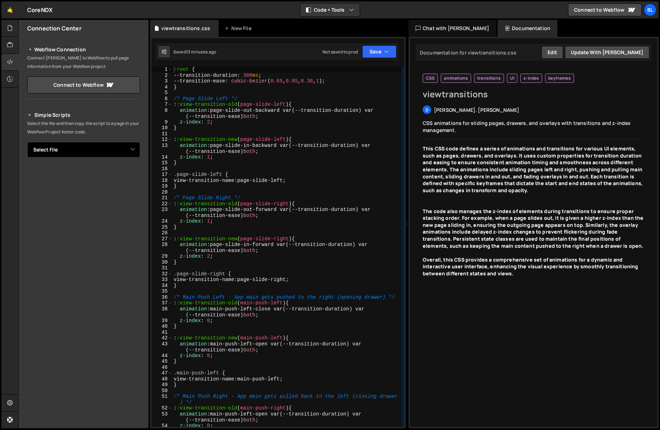
click at [66, 151] on select "Select File viewtransitions.css" at bounding box center [83, 150] width 113 height 16
select select "46097"
click at [27, 142] on select "Select File viewtransitions.css" at bounding box center [83, 150] width 113 height 16
click at [136, 174] on button "Button group with nested dropdown" at bounding box center [135, 173] width 10 height 15
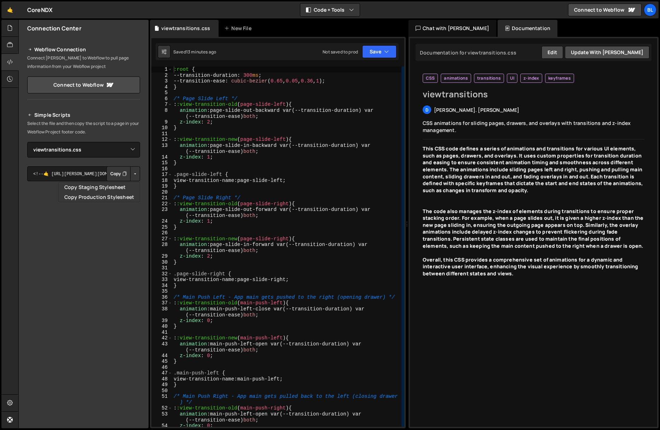
click at [133, 174] on button "Button group with nested dropdown" at bounding box center [135, 173] width 10 height 15
click at [111, 174] on button "Copy" at bounding box center [118, 173] width 24 height 15
click at [106, 162] on div "Simple Scripts Select the file and then copy the script to a page in your Webfl…" at bounding box center [83, 219] width 113 height 216
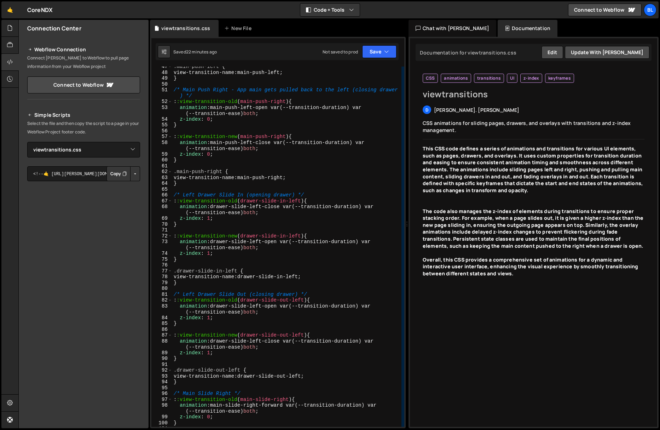
scroll to position [329, 0]
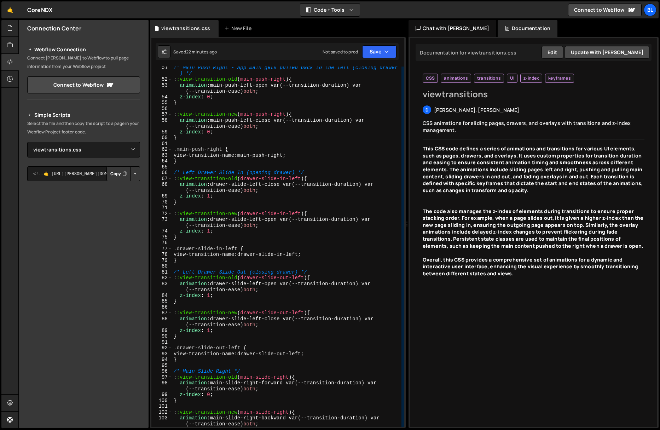
type textarea "::view-transition-old(main-push-right) {"
click at [195, 82] on div "/* Main Push Right - App main gets pulled back to the left (closing drawer ) */…" at bounding box center [286, 254] width 229 height 378
click at [164, 51] on icon at bounding box center [164, 51] width 5 height 7
select select "editor"
select select "ace/theme/cobalt"
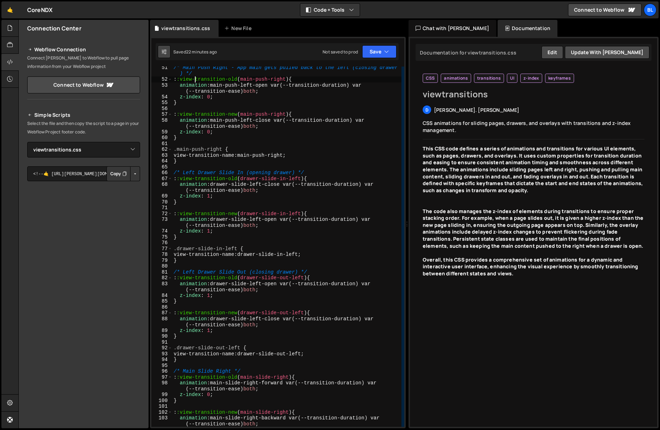
type input "14"
checkbox input "true"
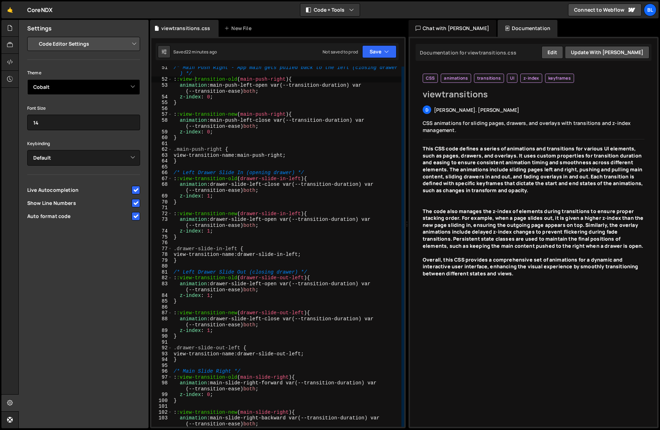
click at [97, 85] on select "Ambiance Chaos Clouds Midnight Dracula Cobalt Gruvbox Green on Black idle Finge…" at bounding box center [83, 87] width 113 height 16
click at [27, 79] on select "Ambiance Chaos Clouds Midnight Dracula Cobalt Gruvbox Green on Black idle Finge…" at bounding box center [83, 87] width 113 height 16
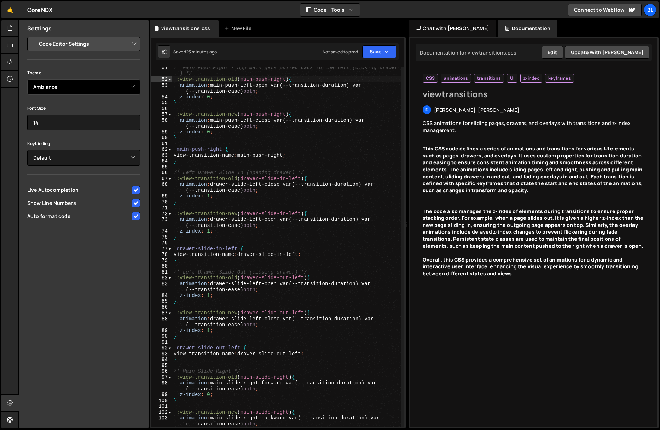
click at [81, 83] on select "Ambiance Chaos Clouds Midnight Dracula Cobalt Gruvbox Green on Black idle Finge…" at bounding box center [83, 87] width 113 height 16
select select "ace/theme/chaos"
click at [27, 79] on select "Ambiance Chaos Clouds Midnight Dracula Cobalt Gruvbox Green on Black idle Finge…" at bounding box center [83, 87] width 113 height 16
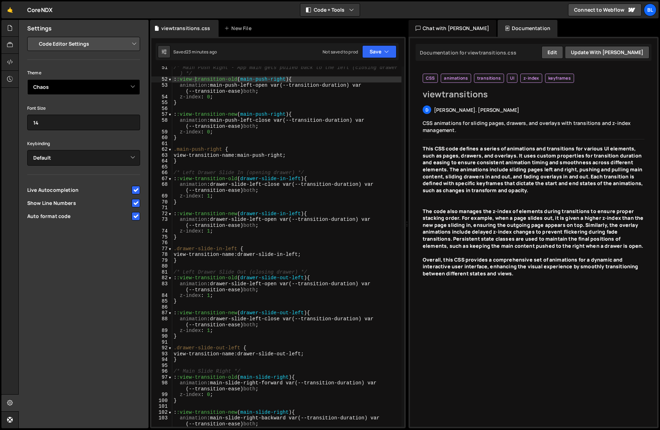
click at [77, 90] on select "Ambiance Chaos Clouds Midnight Dracula Cobalt Gruvbox Green on Black idle Finge…" at bounding box center [83, 87] width 113 height 16
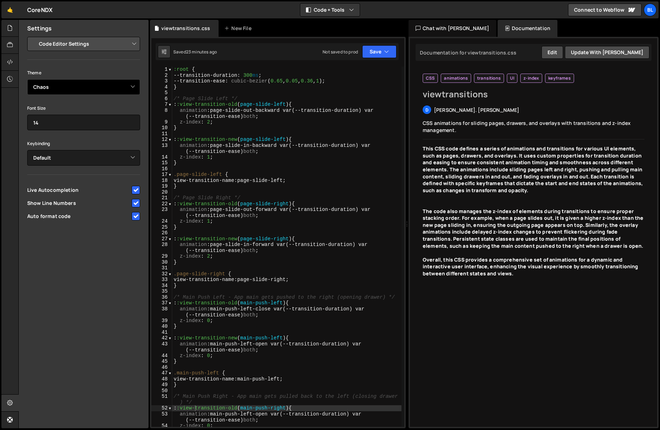
scroll to position [0, 0]
